Goal: Task Accomplishment & Management: Manage account settings

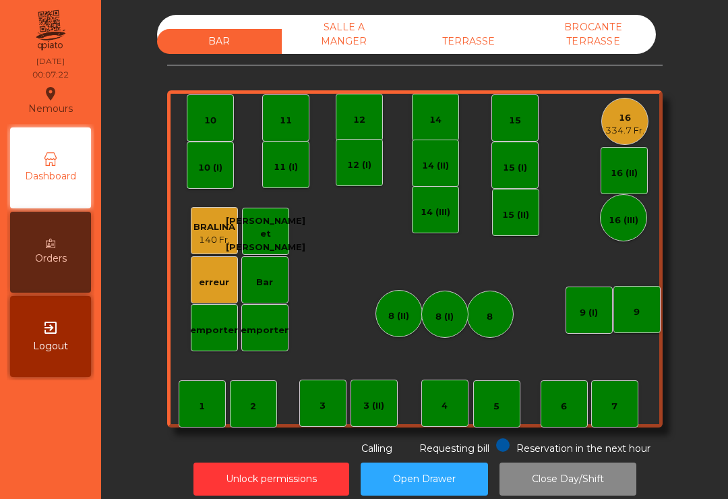
click at [616, 135] on div "334.7 Fr." at bounding box center [625, 130] width 39 height 13
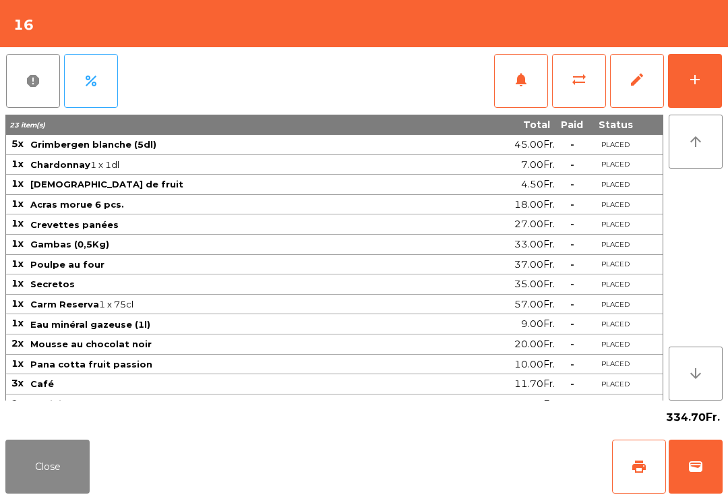
click at [705, 479] on button "wallet" at bounding box center [696, 467] width 54 height 54
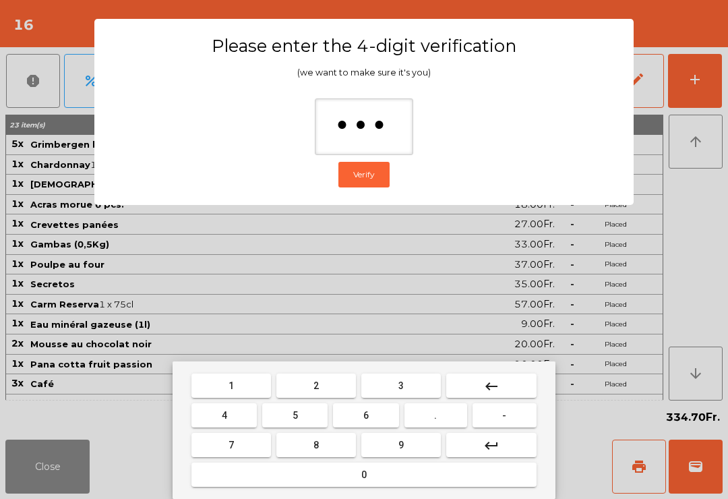
type input "****"
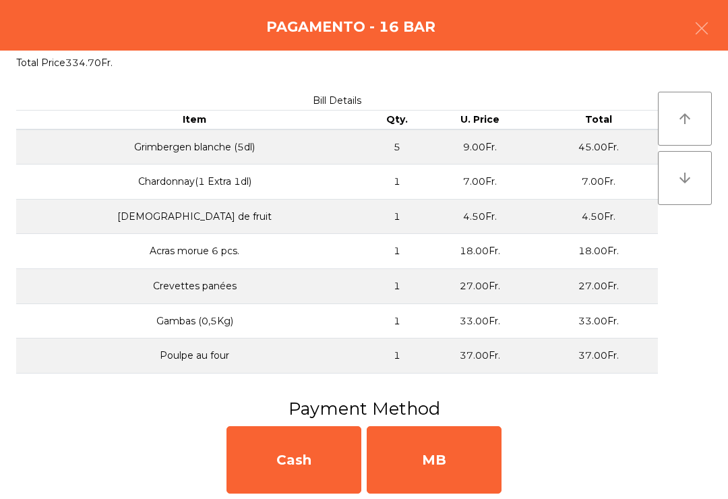
click at [452, 453] on div "MB" at bounding box center [434, 459] width 135 height 67
click at [458, 473] on div "No" at bounding box center [434, 459] width 135 height 67
click at [458, 472] on div "No" at bounding box center [434, 459] width 135 height 67
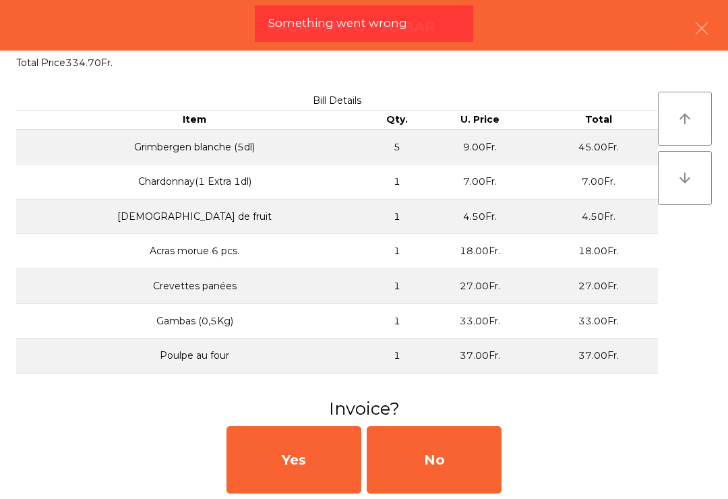
click at [469, 452] on div "No" at bounding box center [434, 459] width 135 height 67
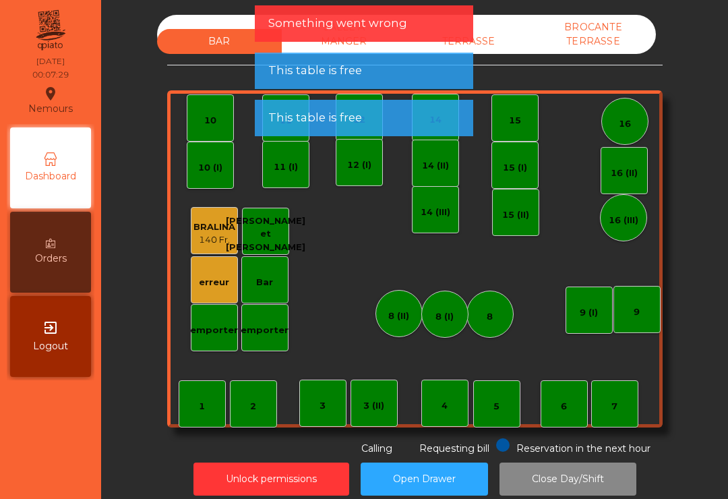
click at [498, 33] on div "TERRASSE" at bounding box center [469, 41] width 125 height 25
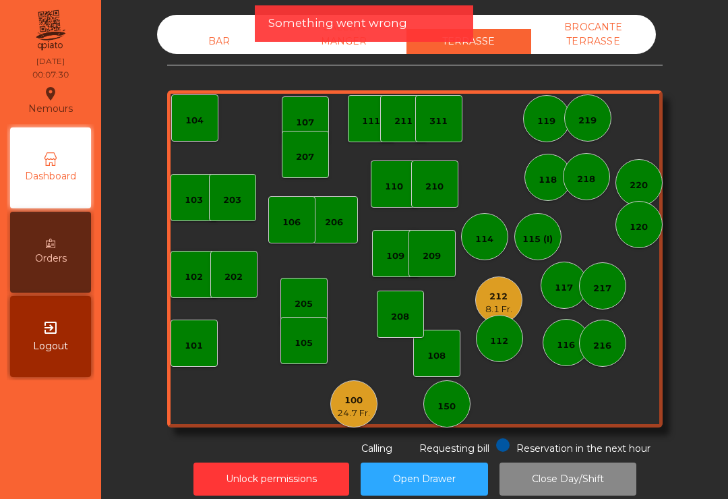
click at [501, 325] on div "112" at bounding box center [499, 338] width 47 height 47
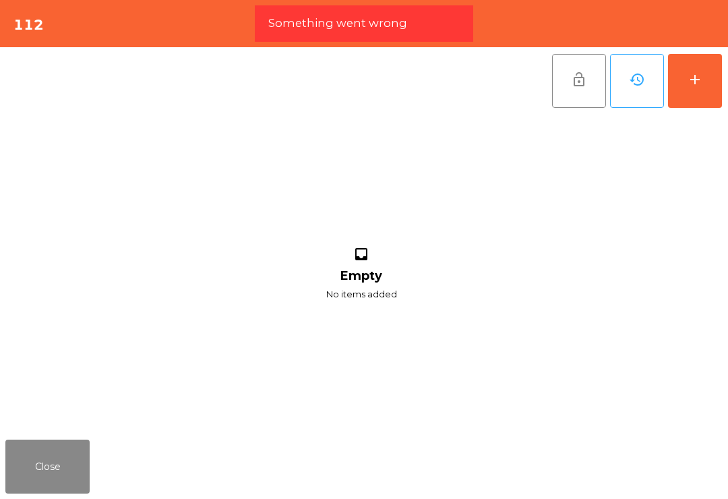
click at [45, 464] on button "Close" at bounding box center [47, 467] width 84 height 54
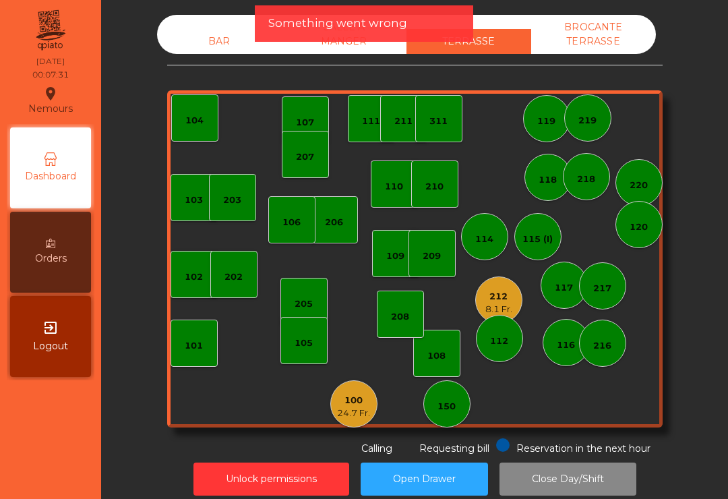
click at [510, 295] on div "212" at bounding box center [499, 296] width 27 height 13
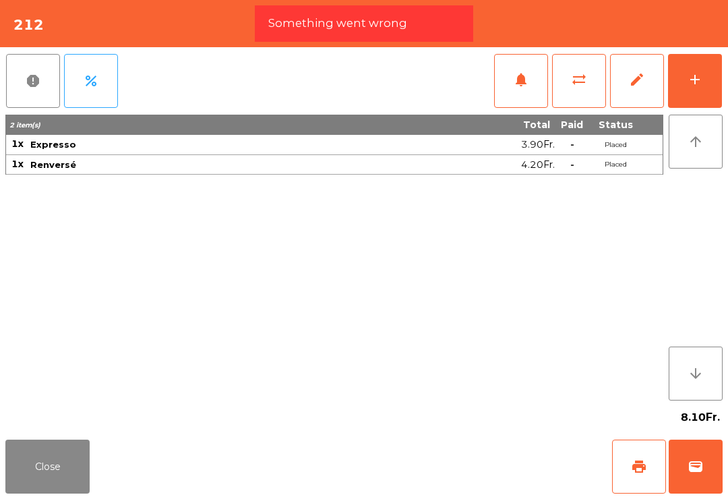
click at [690, 475] on button "wallet" at bounding box center [696, 467] width 54 height 54
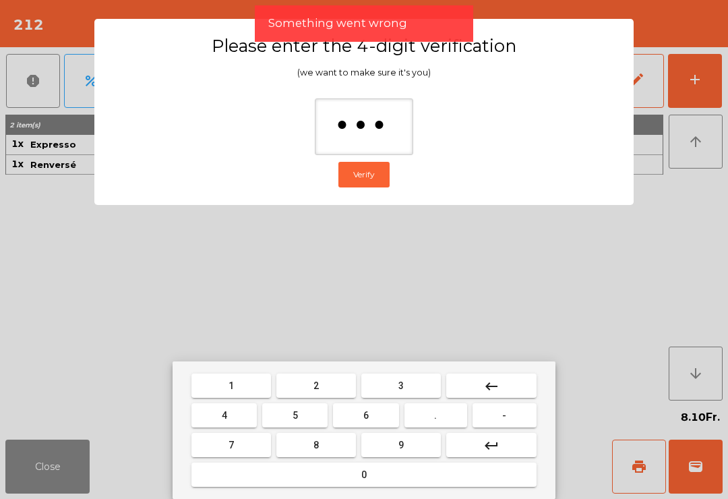
type input "****"
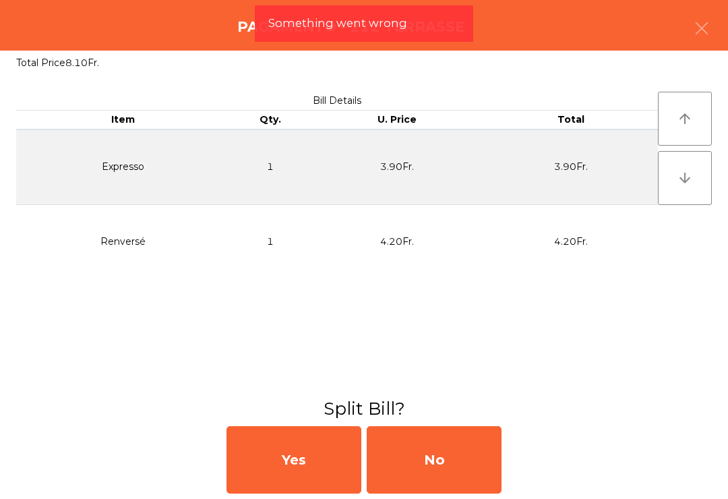
click at [436, 471] on div "No" at bounding box center [434, 459] width 135 height 67
click at [469, 467] on div "No" at bounding box center [434, 459] width 135 height 67
click at [438, 465] on div "No" at bounding box center [434, 459] width 135 height 67
click at [438, 464] on div "No" at bounding box center [434, 459] width 135 height 67
click at [443, 448] on div "No" at bounding box center [434, 459] width 135 height 67
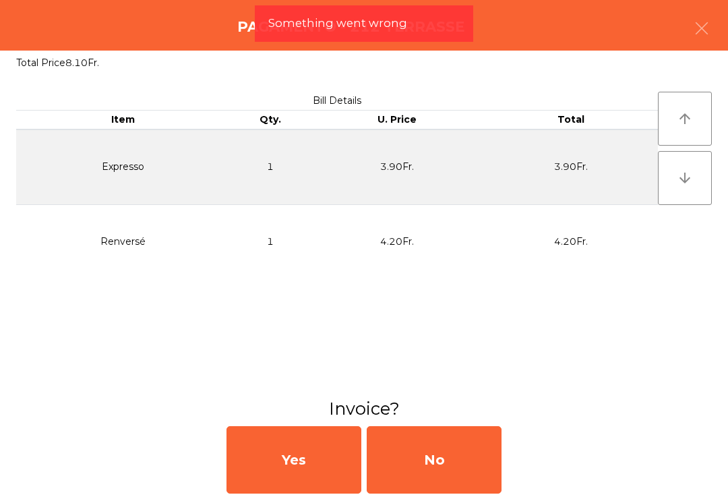
click at [443, 448] on div "No" at bounding box center [434, 459] width 135 height 67
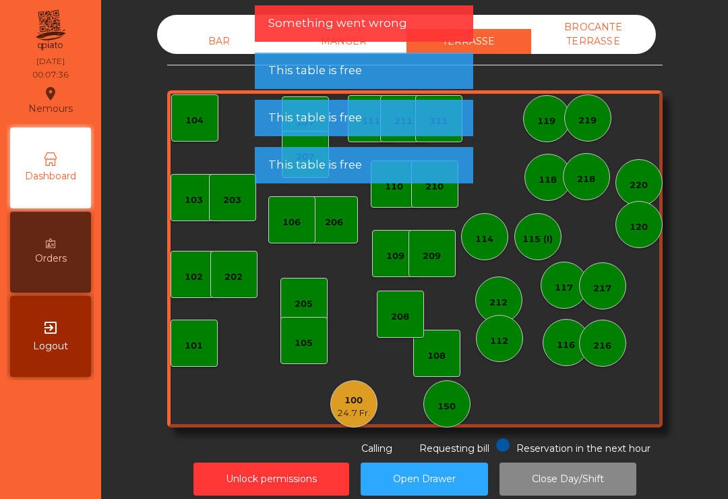
click at [431, 455] on div "Requesting bill" at bounding box center [444, 447] width 90 height 18
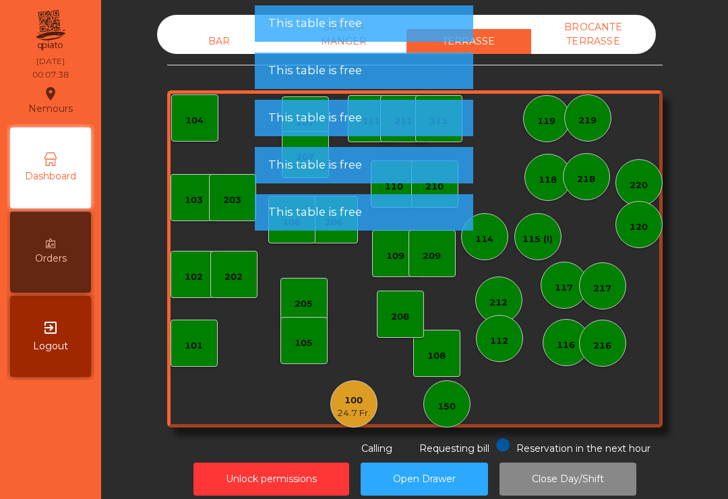
click at [351, 394] on div "100" at bounding box center [353, 400] width 33 height 13
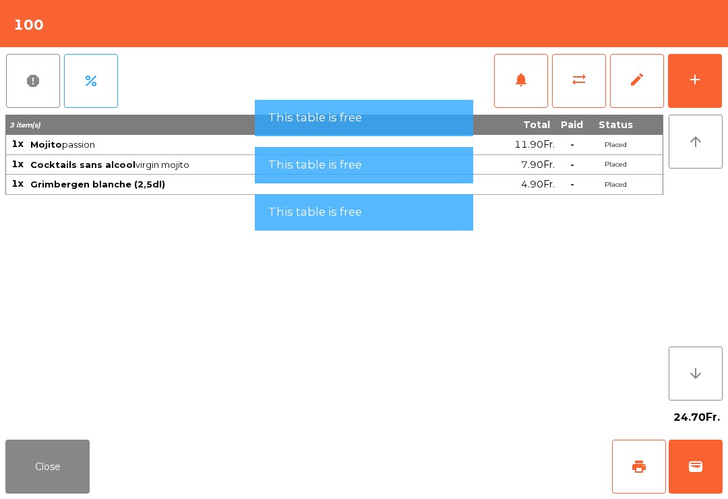
click at [703, 472] on span "wallet" at bounding box center [696, 467] width 16 height 16
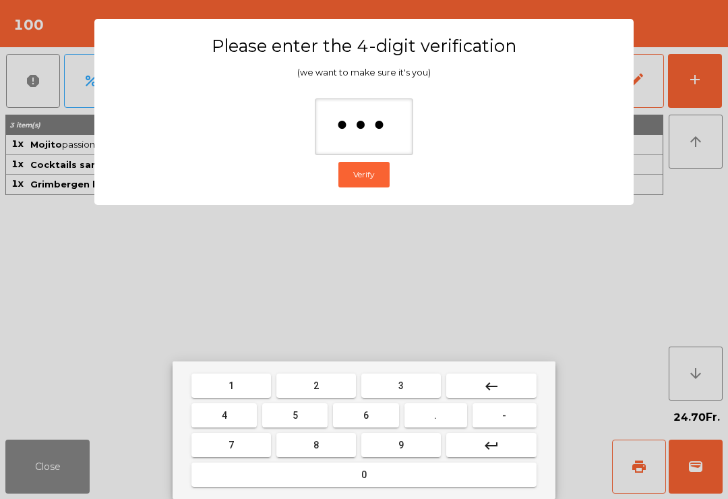
type input "****"
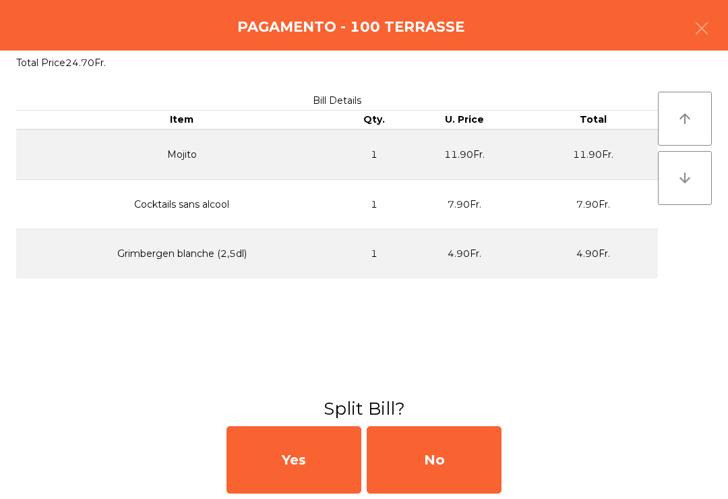
click at [482, 455] on div "No" at bounding box center [434, 459] width 135 height 67
click at [490, 469] on div "MB" at bounding box center [434, 459] width 135 height 67
click at [490, 469] on div "No" at bounding box center [434, 459] width 135 height 67
click at [477, 467] on div "No" at bounding box center [434, 459] width 135 height 67
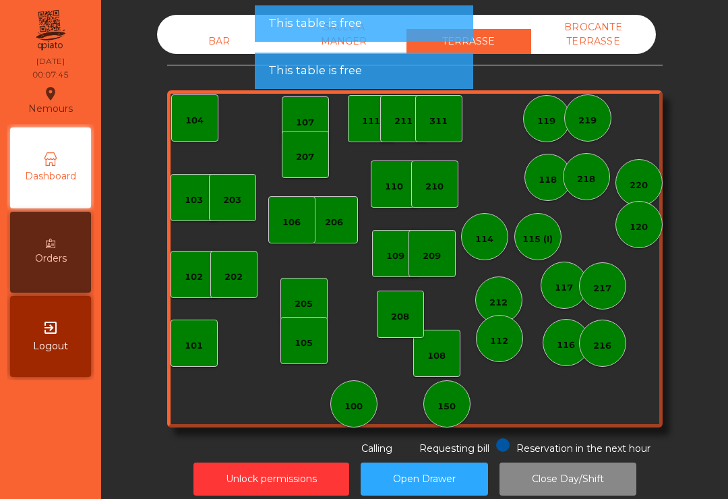
click at [579, 479] on button "Close Day/Shift" at bounding box center [568, 479] width 137 height 33
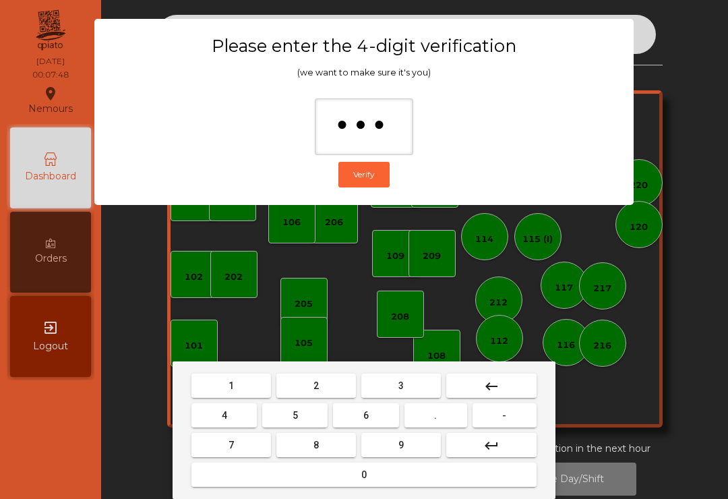
type input "****"
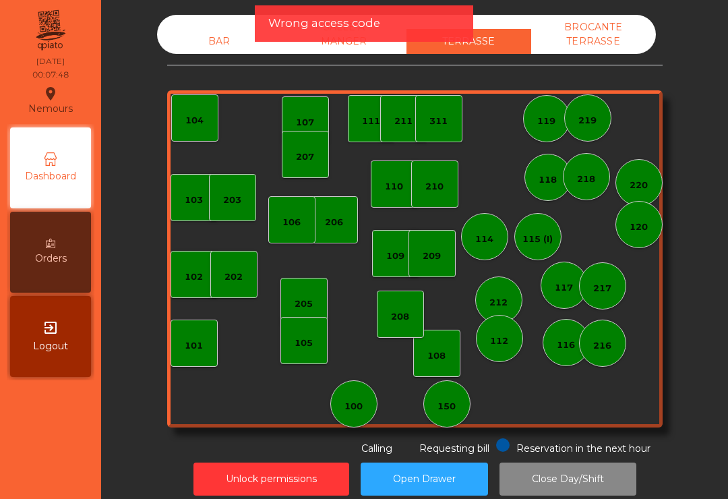
click at [572, 494] on button "Close Day/Shift" at bounding box center [568, 479] width 137 height 33
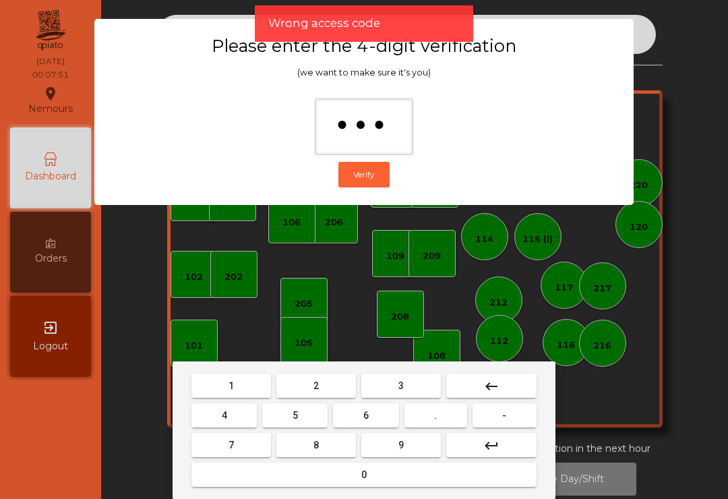
type input "****"
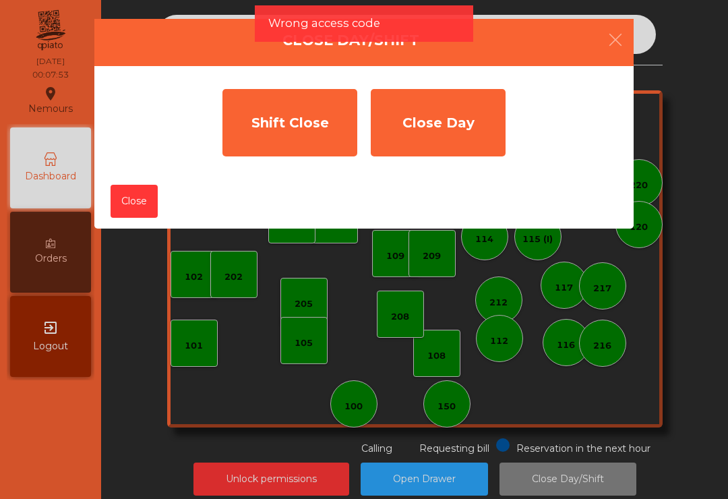
click at [291, 137] on div "Shift Close" at bounding box center [290, 122] width 135 height 67
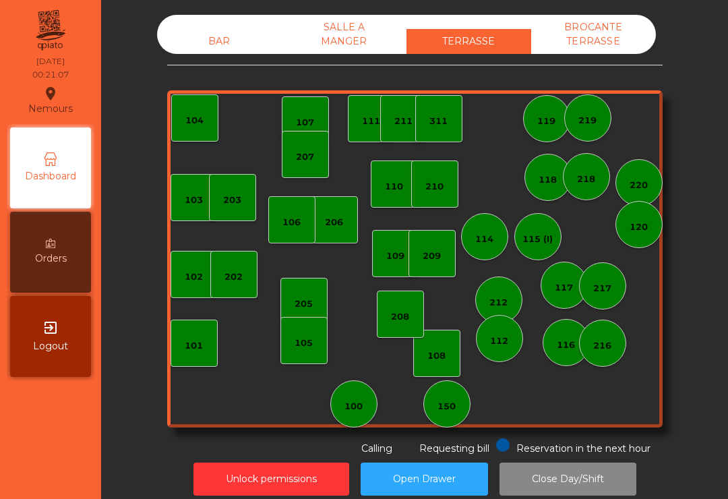
click at [604, 35] on div "BROCANTE TERRASSE" at bounding box center [593, 34] width 125 height 39
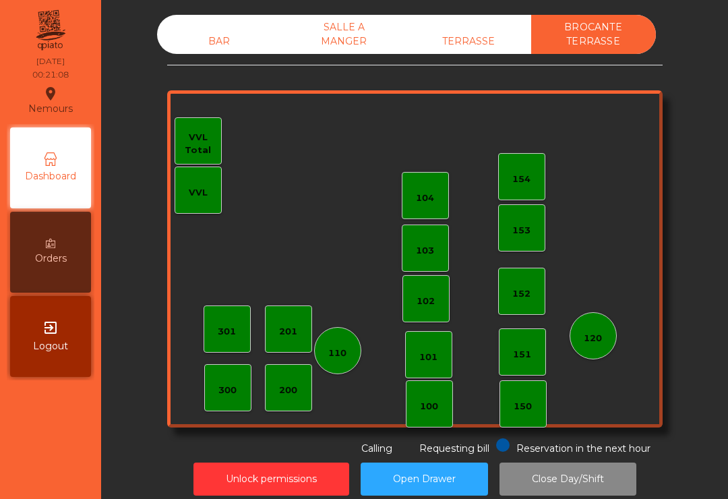
click at [463, 40] on div "TERRASSE" at bounding box center [469, 41] width 125 height 25
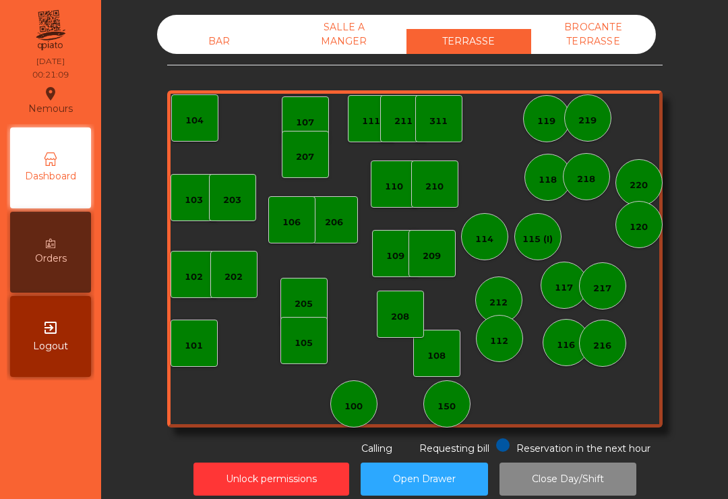
click at [345, 41] on div "SALLE A MANGER" at bounding box center [344, 34] width 125 height 39
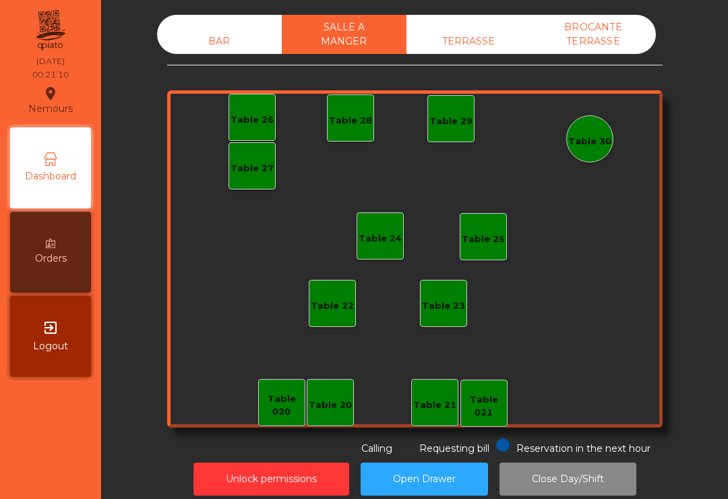
click at [208, 52] on div "BAR" at bounding box center [219, 41] width 125 height 25
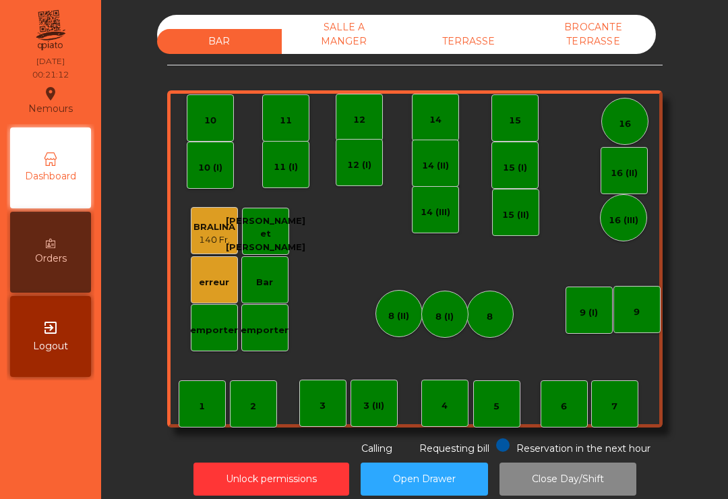
click at [206, 288] on div "erreur" at bounding box center [214, 282] width 30 height 13
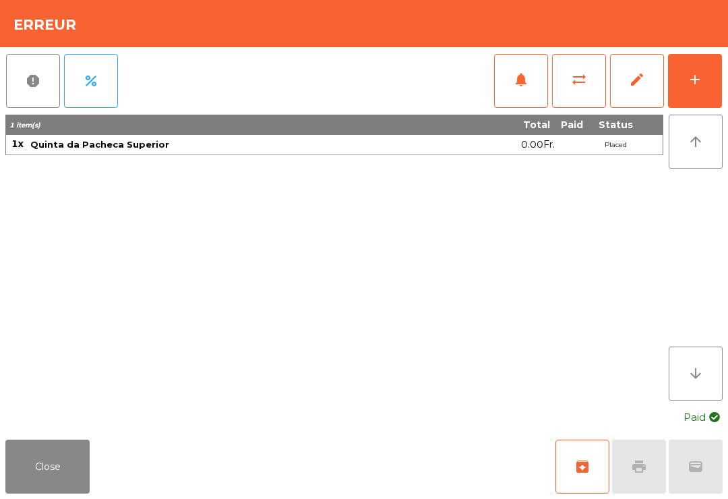
click at [47, 467] on button "Close" at bounding box center [47, 467] width 84 height 54
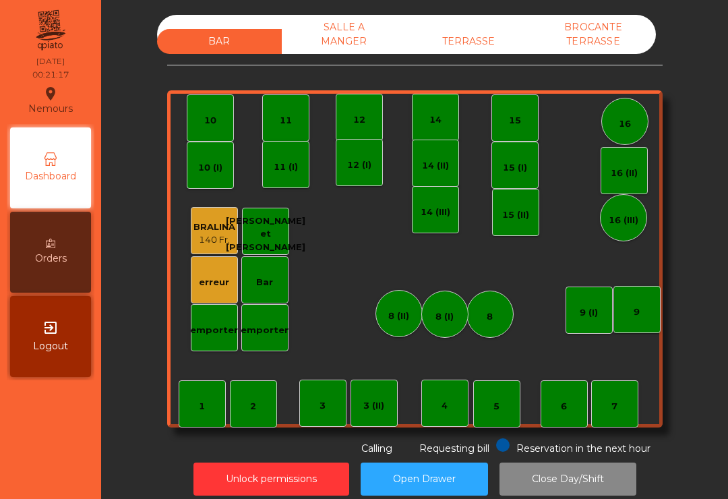
click at [274, 484] on button "Unlock permissions" at bounding box center [272, 479] width 156 height 33
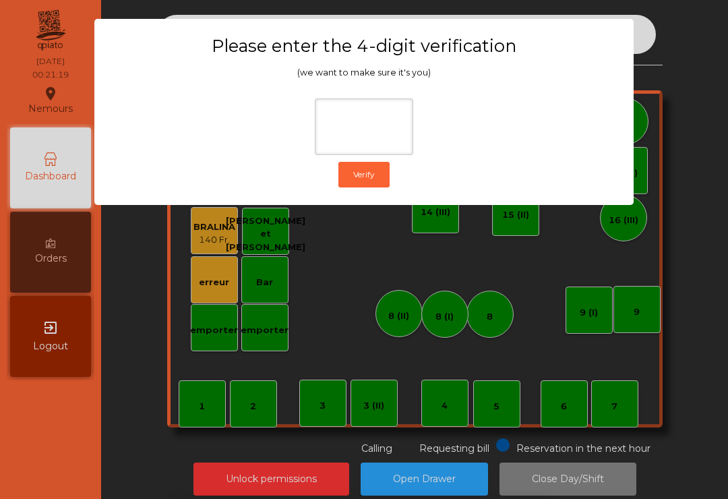
click at [682, 169] on ngb-modal-window "Please enter the 4-digit verification (we want to make sure it's you) Verify" at bounding box center [364, 249] width 692 height 499
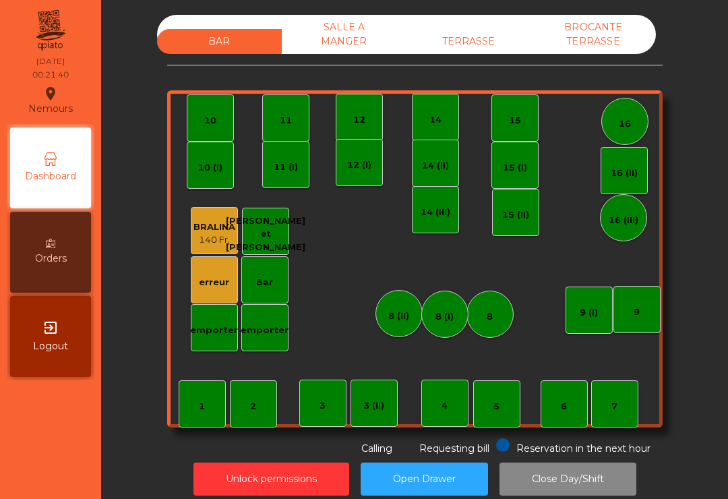
click at [586, 488] on button "Close Day/Shift" at bounding box center [568, 479] width 137 height 33
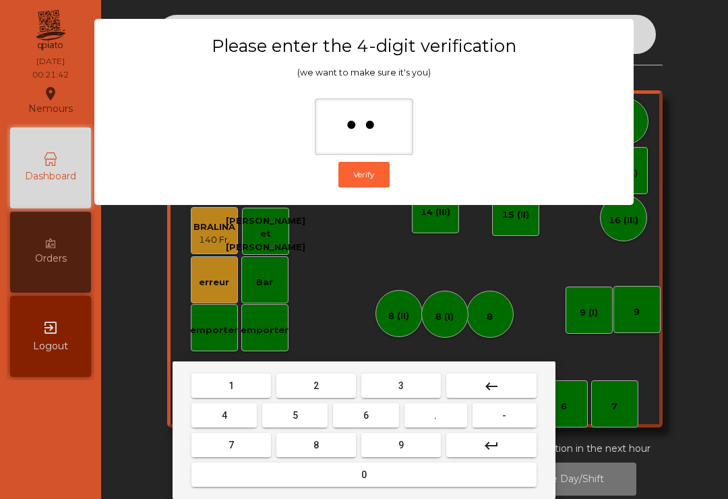
type input "***"
